Goal: Complete application form

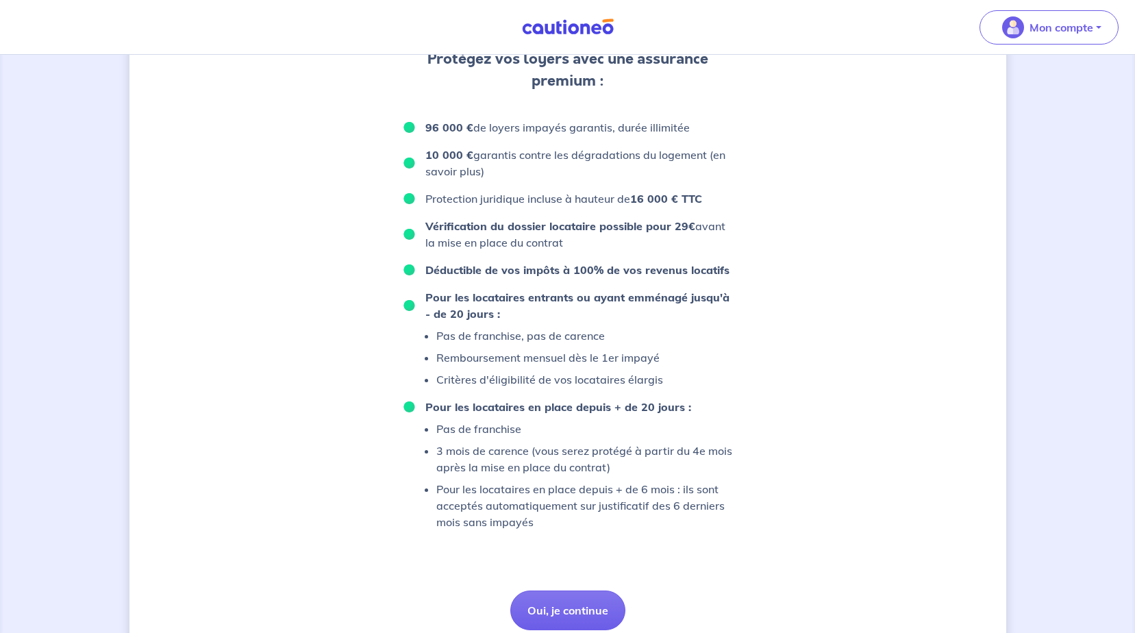
scroll to position [818, 0]
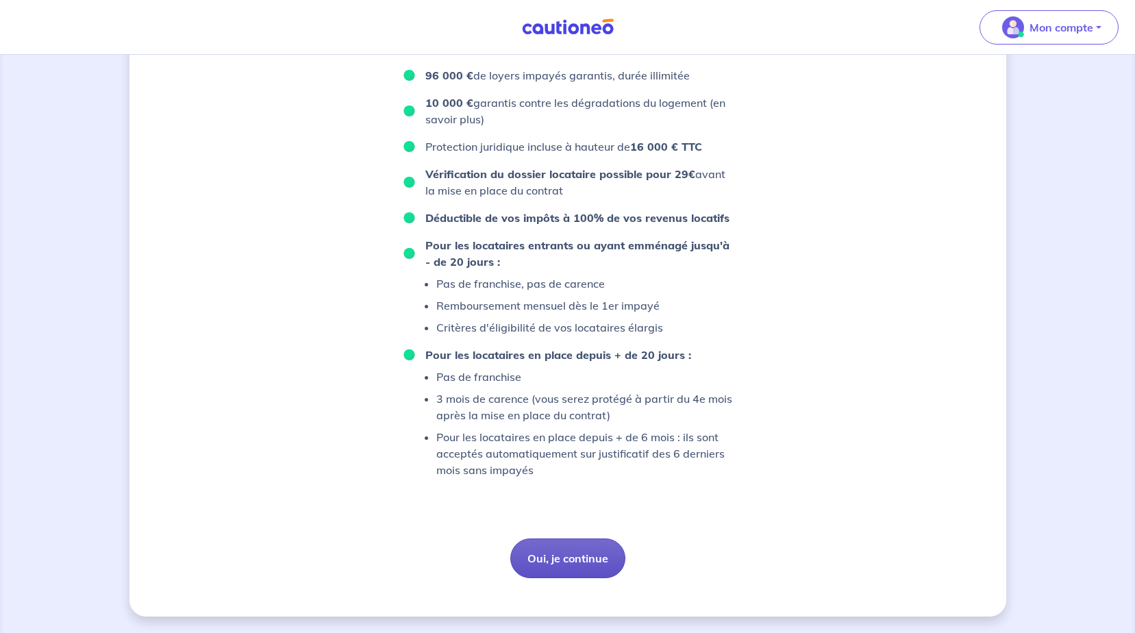
click at [569, 558] on button "Oui, je continue" at bounding box center [567, 558] width 115 height 40
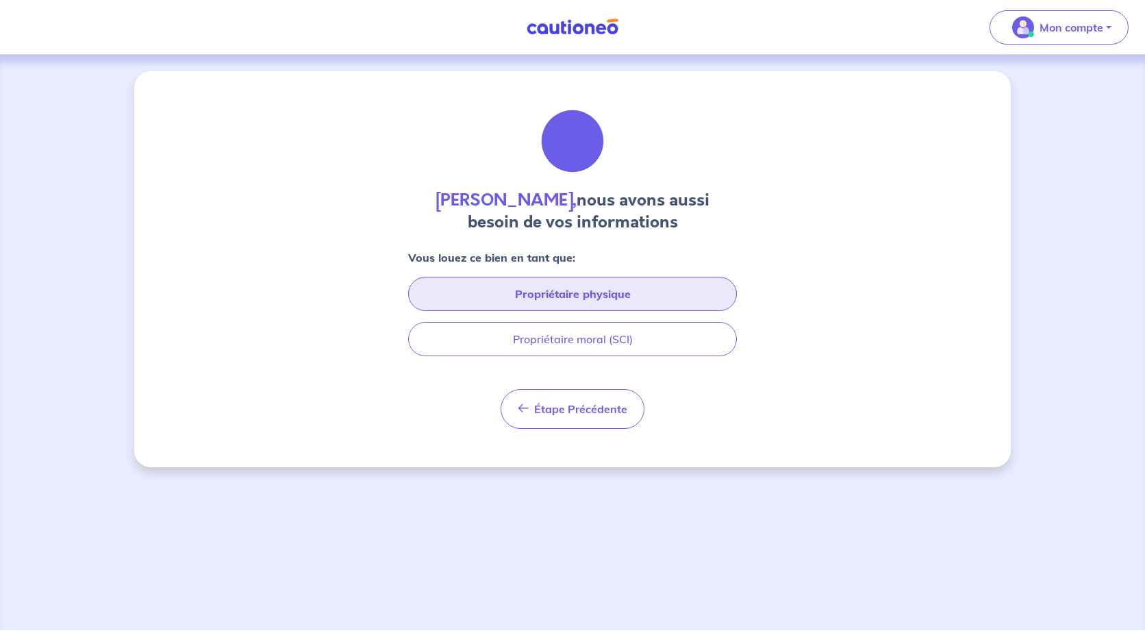
click at [603, 293] on button "Propriétaire physique" at bounding box center [572, 294] width 329 height 34
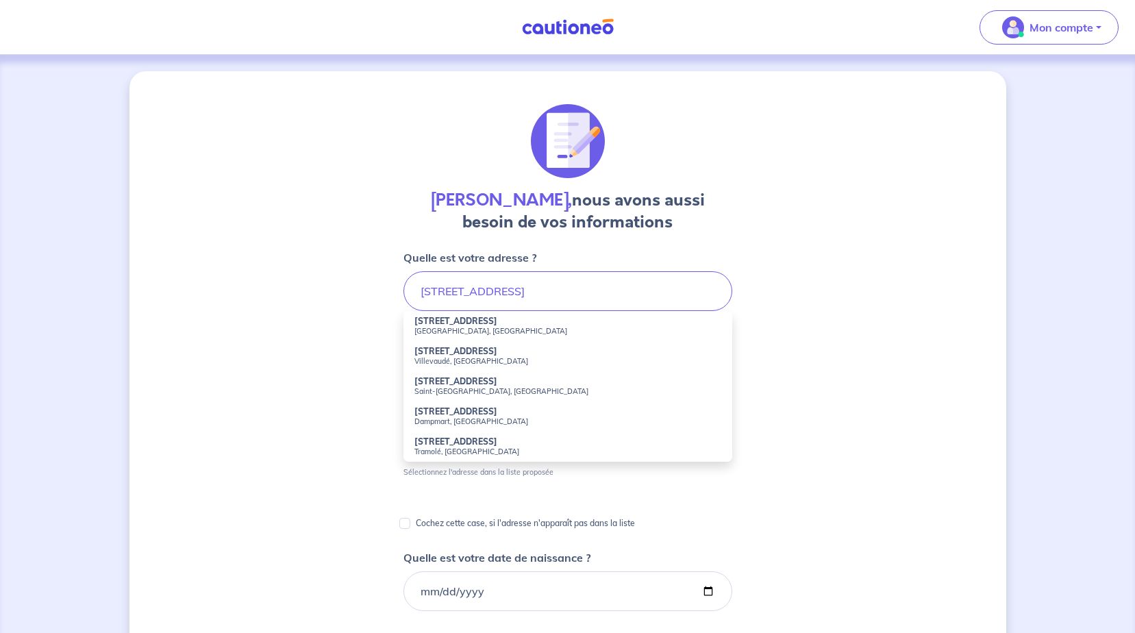
click at [481, 324] on li "[STREET_ADDRESS]" at bounding box center [567, 326] width 329 height 30
type input "[STREET_ADDRESS]"
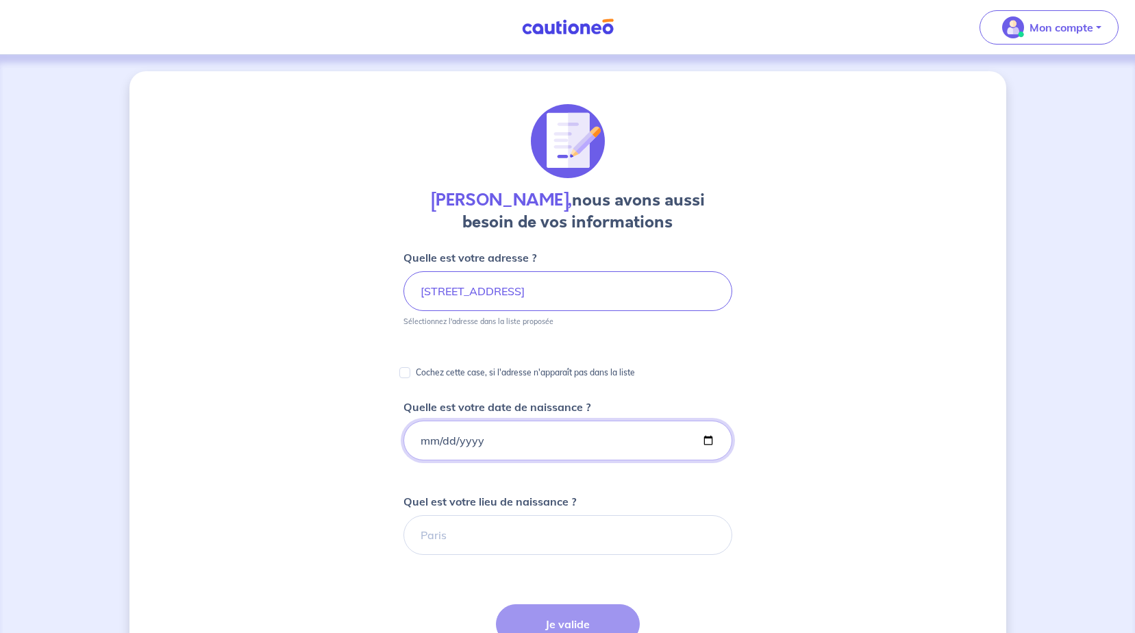
click at [479, 434] on input "Quelle est votre date de naissance ?" at bounding box center [567, 440] width 329 height 40
type input "[DATE]"
click at [469, 535] on input "Quel est votre lieu de naissance ?" at bounding box center [567, 535] width 329 height 40
type input "paris 20"
click at [857, 444] on div "[PERSON_NAME], nous avons aussi besoin de vos informations Quelle est votre adr…" at bounding box center [567, 514] width 877 height 886
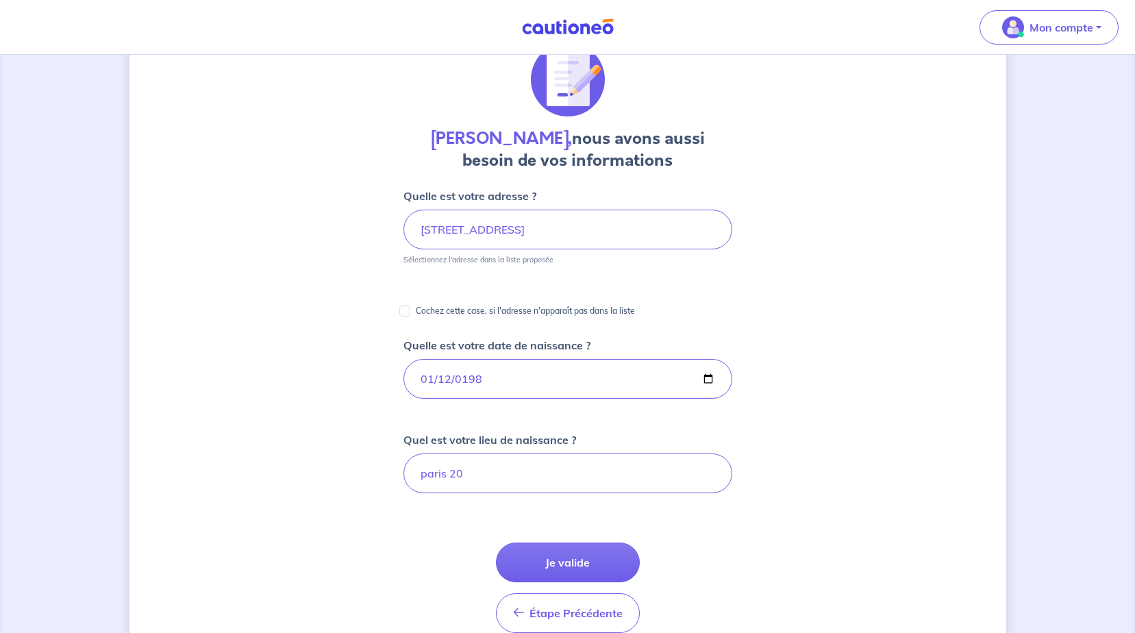
scroll to position [137, 0]
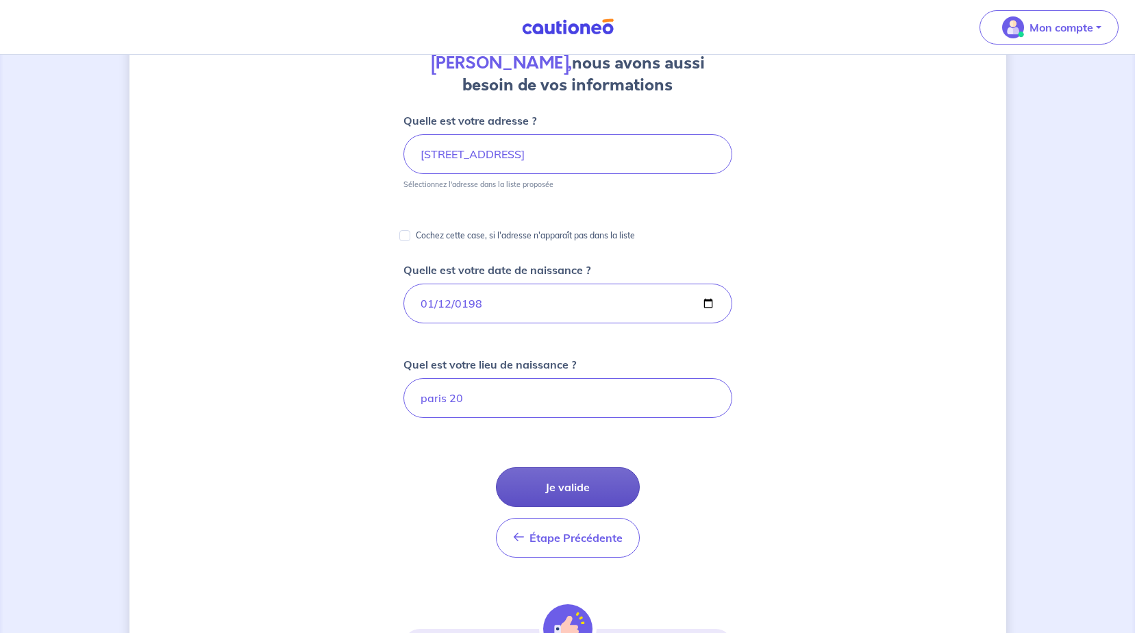
click at [550, 486] on button "Je valide" at bounding box center [568, 487] width 144 height 40
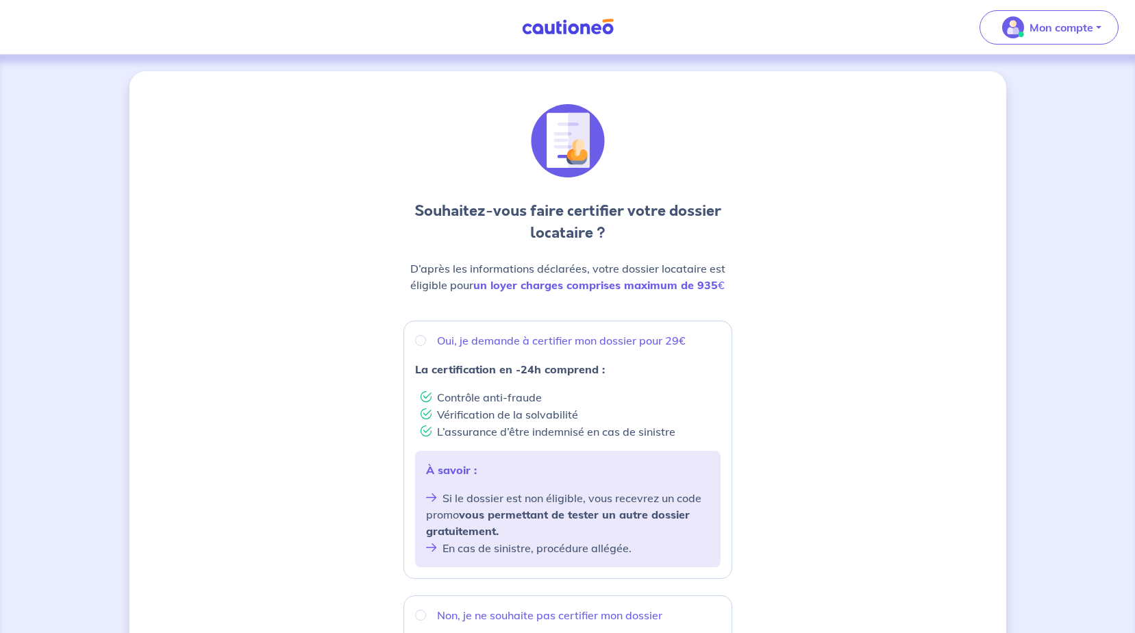
click at [751, 375] on div "Souhaitez-vous faire certifier votre dossier locataire ? D’après les informatio…" at bounding box center [567, 547] width 877 height 953
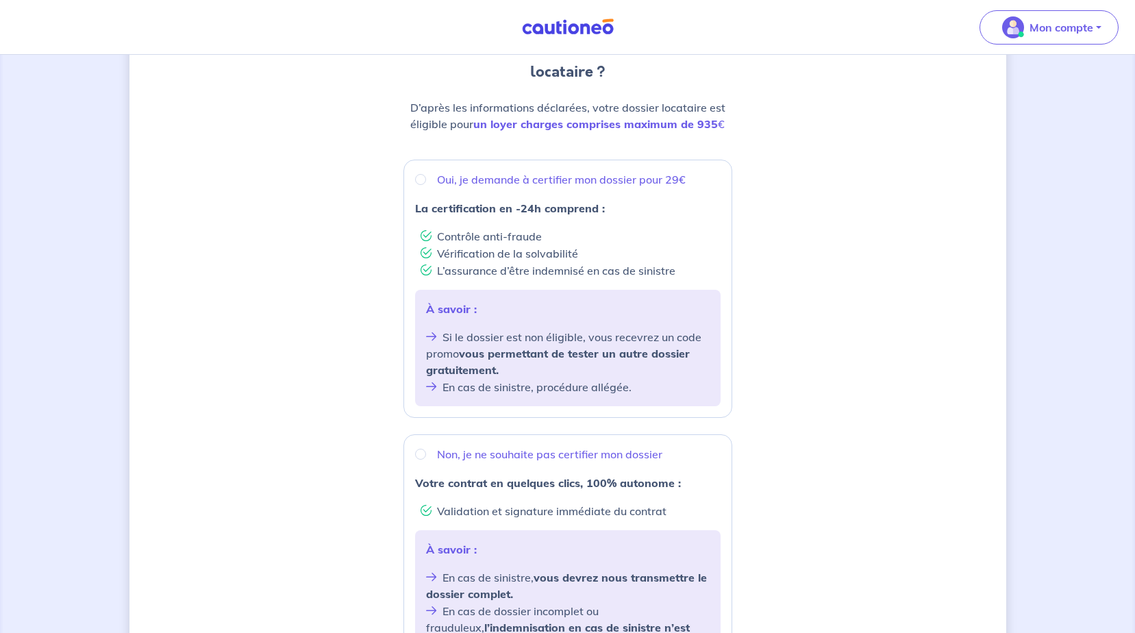
scroll to position [137, 0]
